Goal: Transaction & Acquisition: Purchase product/service

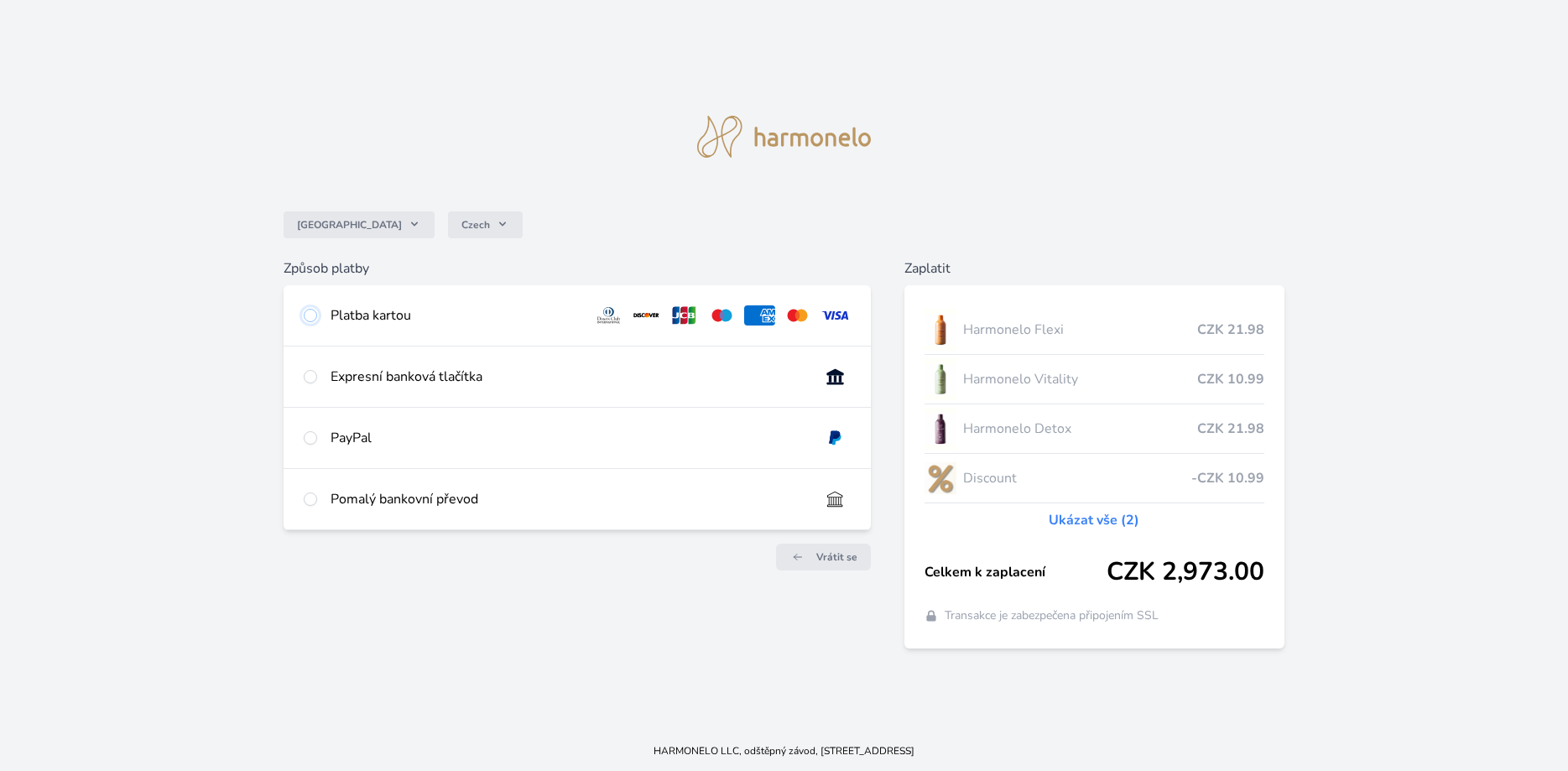
click at [310, 317] on input "radio" at bounding box center [310, 315] width 13 height 13
radio input "true"
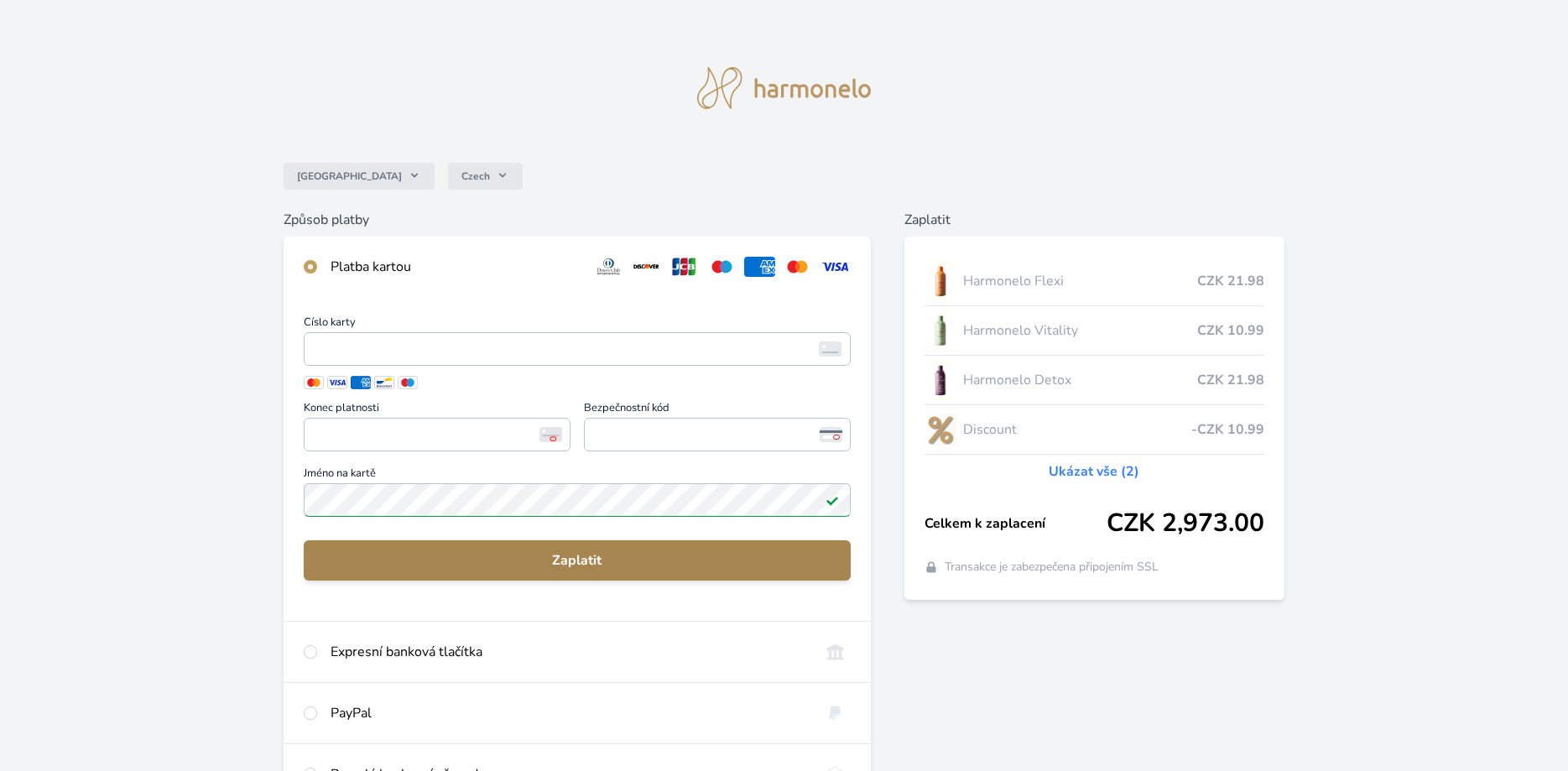
click at [584, 567] on span "Zaplatit" at bounding box center [577, 560] width 521 height 20
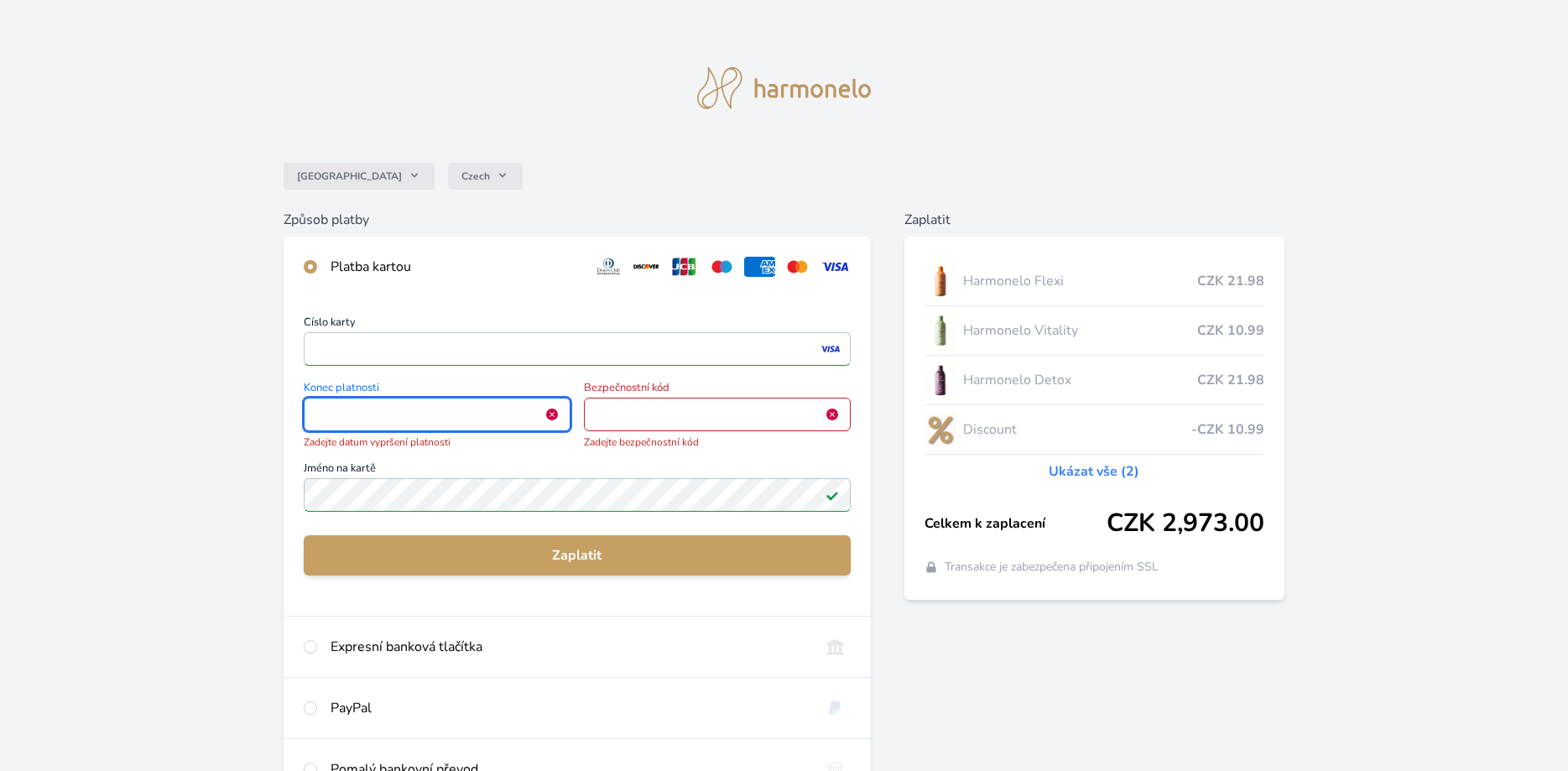
click at [322, 427] on span "<p>Your browser does not support iframes.</p>" at bounding box center [437, 414] width 267 height 33
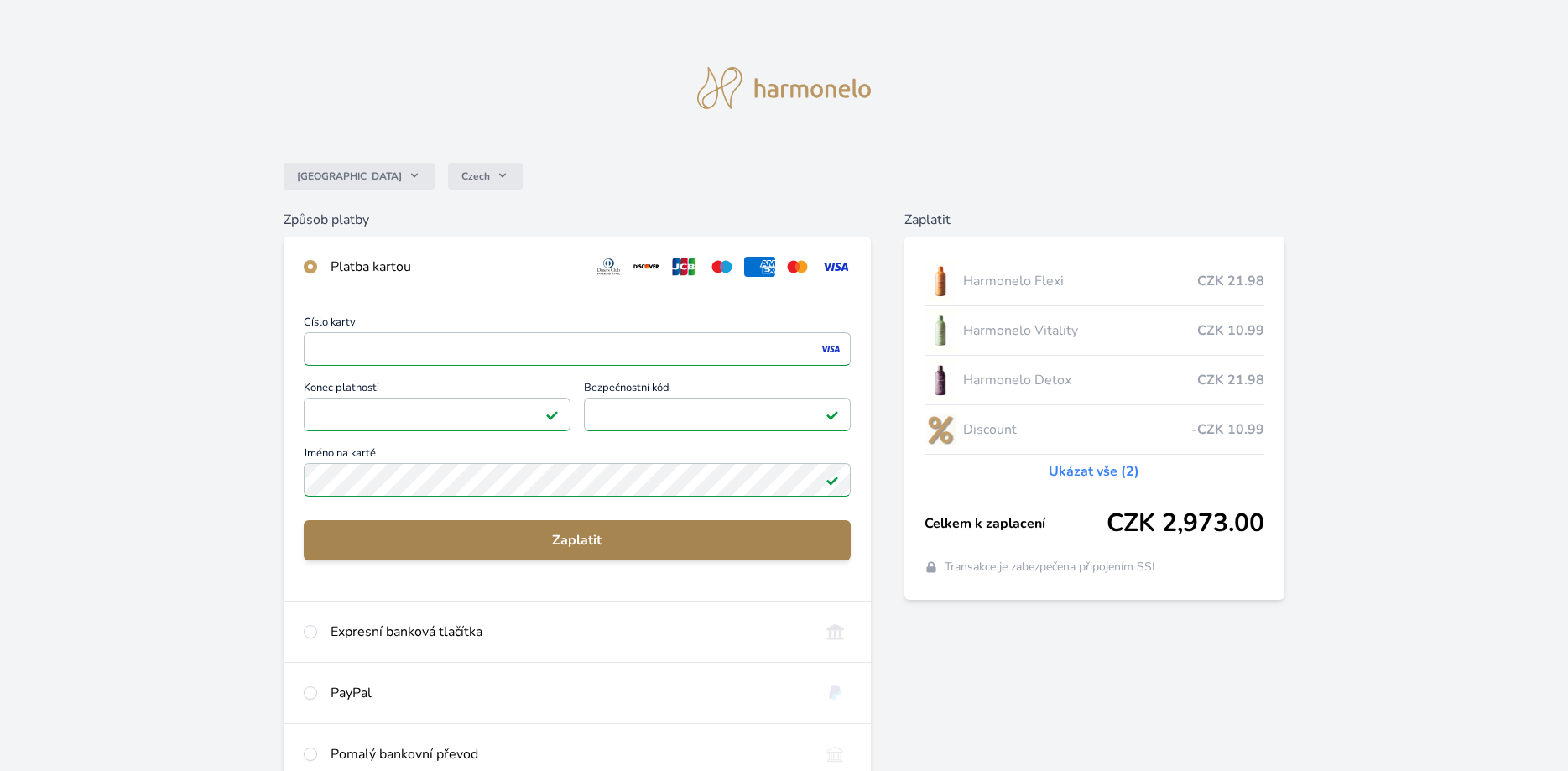
click at [591, 553] on button "Zaplatit" at bounding box center [577, 541] width 547 height 40
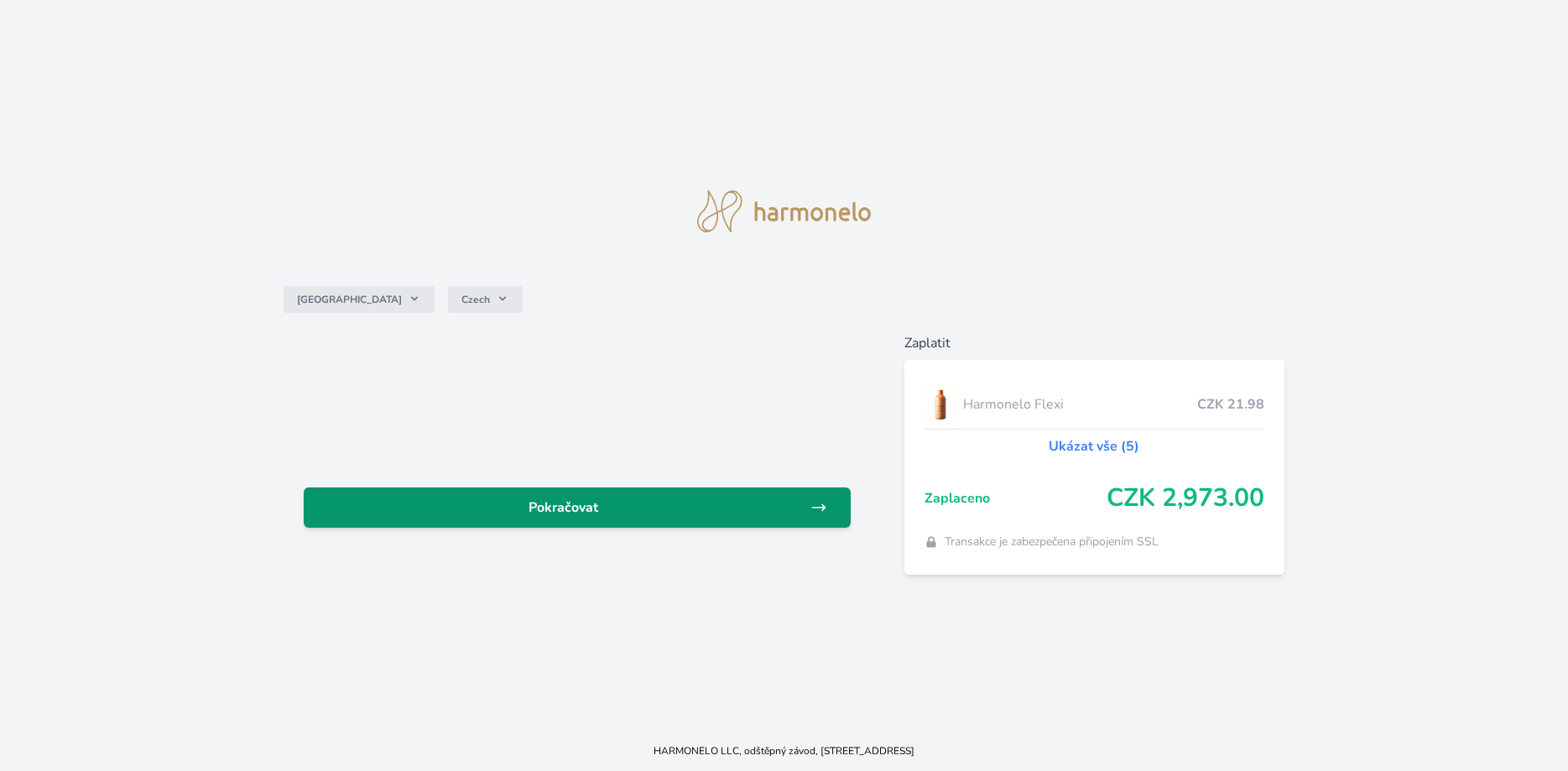
click at [550, 518] on link "Pokračovat" at bounding box center [577, 507] width 547 height 40
